Goal: Transaction & Acquisition: Purchase product/service

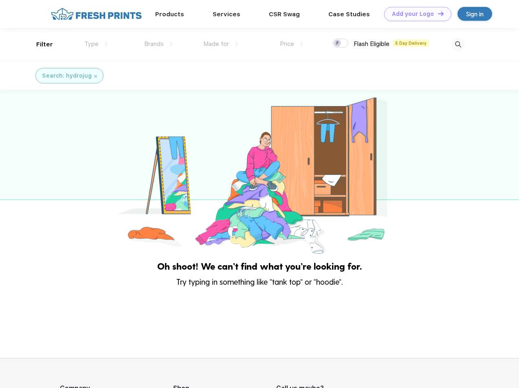
click at [415, 14] on link "Add your Logo Design Tool" at bounding box center [417, 14] width 67 height 14
click at [0, 0] on div "Design Tool" at bounding box center [0, 0] width 0 height 0
click at [437, 13] on link "Add your Logo Design Tool" at bounding box center [417, 14] width 67 height 14
click at [39, 44] on div "Filter" at bounding box center [44, 44] width 17 height 9
click at [96, 44] on span "Type" at bounding box center [91, 43] width 14 height 7
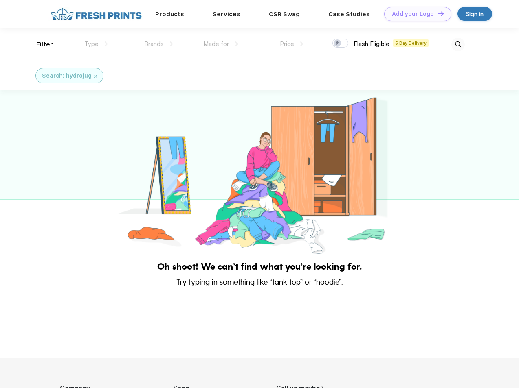
click at [158, 44] on span "Brands" at bounding box center [154, 43] width 20 height 7
click at [221, 44] on span "Made for" at bounding box center [216, 43] width 26 height 7
click at [292, 44] on span "Price" at bounding box center [287, 43] width 14 height 7
click at [340, 44] on div at bounding box center [340, 43] width 16 height 9
click at [338, 44] on input "checkbox" at bounding box center [334, 40] width 5 height 5
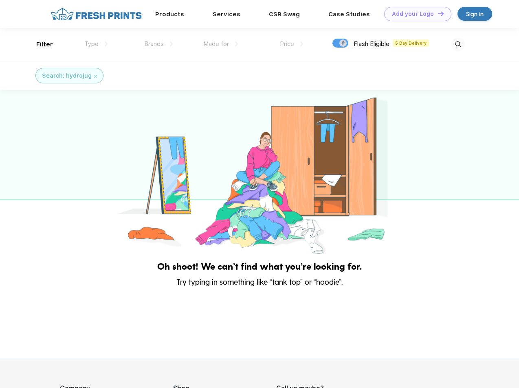
click at [458, 44] on img at bounding box center [457, 44] width 13 height 13
